Goal: Entertainment & Leisure: Consume media (video, audio)

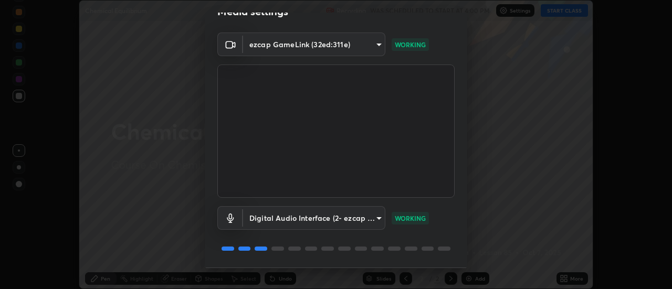
scroll to position [55, 0]
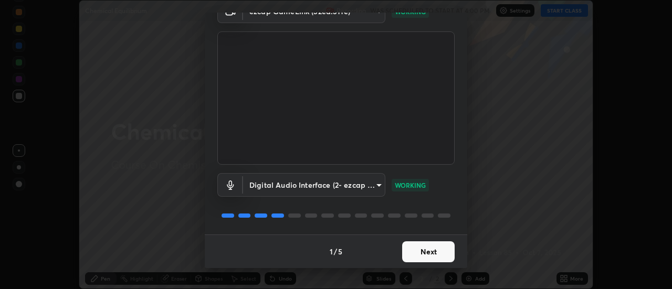
click at [422, 256] on button "Next" at bounding box center [428, 252] width 53 height 21
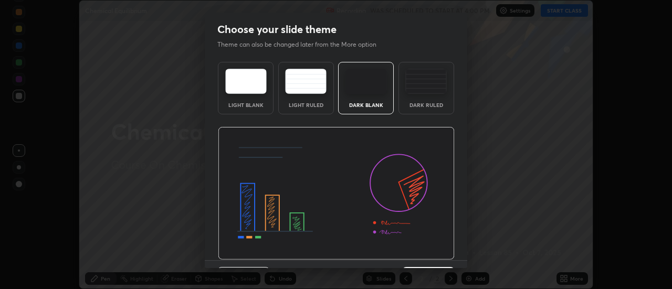
click at [421, 255] on img at bounding box center [336, 193] width 237 height 133
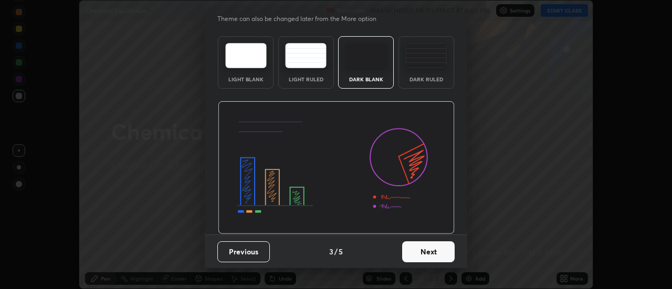
click at [425, 259] on button "Next" at bounding box center [428, 252] width 53 height 21
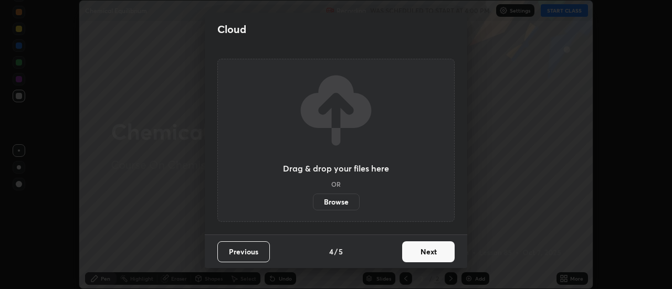
click at [407, 253] on button "Next" at bounding box center [428, 252] width 53 height 21
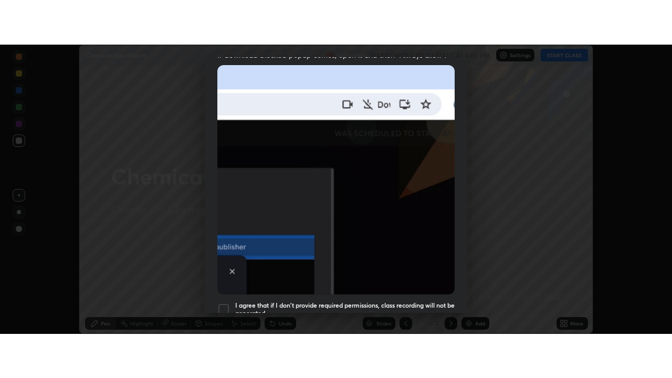
scroll to position [252, 0]
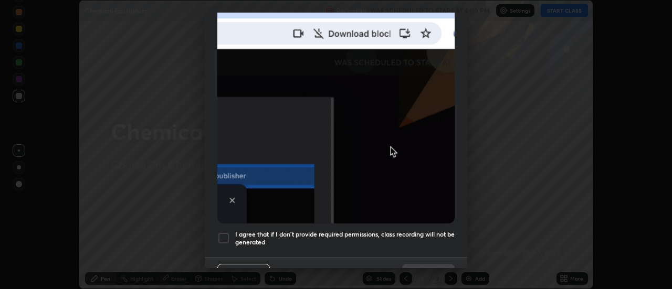
click at [224, 235] on div at bounding box center [223, 238] width 13 height 13
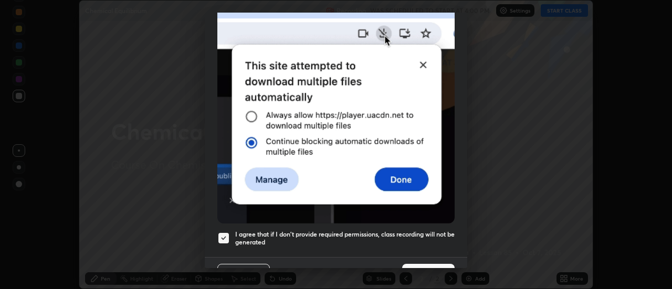
click at [425, 264] on button "Done" at bounding box center [428, 274] width 53 height 21
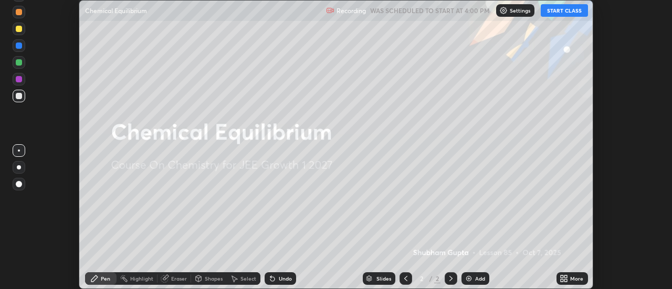
click at [553, 11] on button "START CLASS" at bounding box center [564, 10] width 47 height 13
click at [476, 281] on div "Add" at bounding box center [480, 278] width 10 height 5
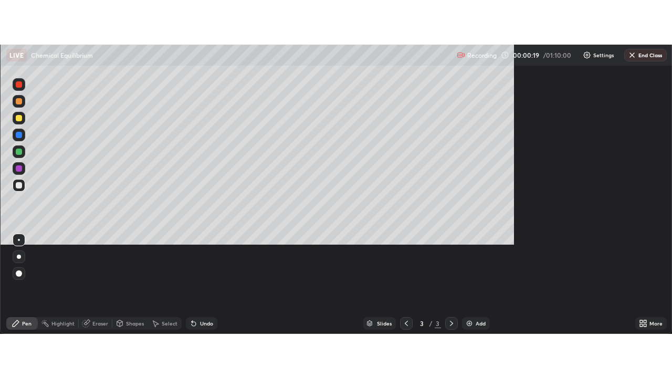
scroll to position [378, 672]
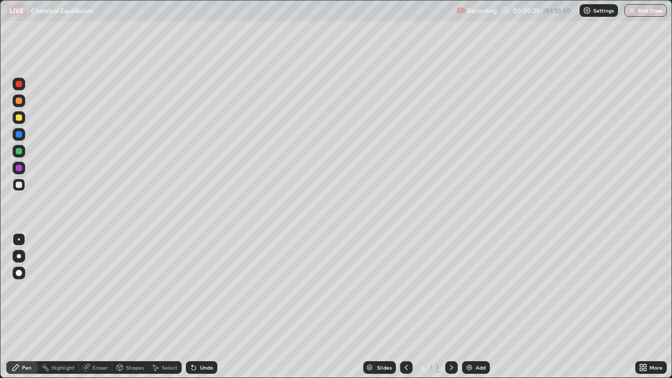
click at [19, 256] on div at bounding box center [19, 256] width 4 height 4
click at [21, 153] on div at bounding box center [19, 151] width 6 height 6
click at [21, 140] on div at bounding box center [19, 134] width 13 height 13
click at [430, 289] on div "/" at bounding box center [431, 367] width 3 height 6
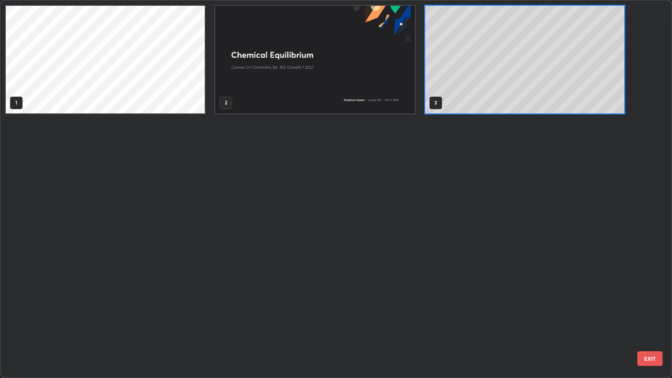
scroll to position [374, 666]
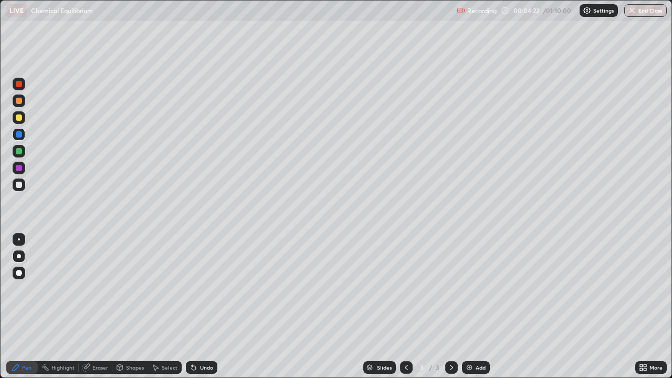
click at [95, 289] on div "Eraser" at bounding box center [100, 367] width 16 height 5
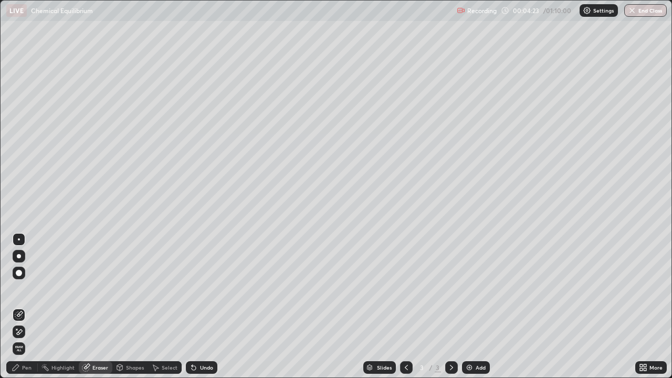
click at [23, 289] on icon at bounding box center [19, 315] width 8 height 8
click at [23, 289] on div "Pen" at bounding box center [22, 367] width 32 height 13
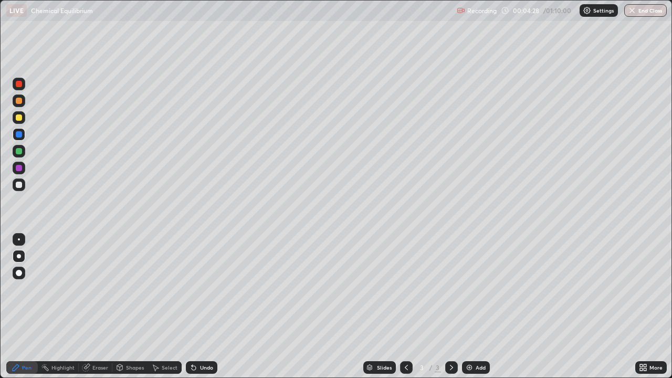
click at [21, 153] on div at bounding box center [19, 151] width 6 height 6
click at [22, 151] on div at bounding box center [19, 151] width 6 height 6
click at [20, 119] on div at bounding box center [19, 117] width 6 height 6
click at [205, 289] on div "Undo" at bounding box center [206, 367] width 13 height 5
click at [202, 289] on div "Undo" at bounding box center [206, 367] width 13 height 5
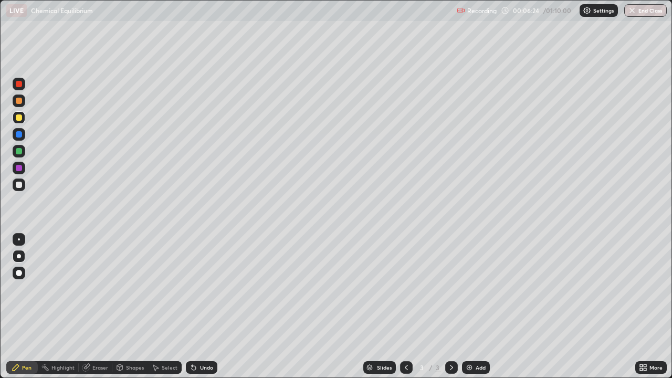
click at [19, 185] on div at bounding box center [19, 185] width 6 height 6
